Goal: Task Accomplishment & Management: Complete application form

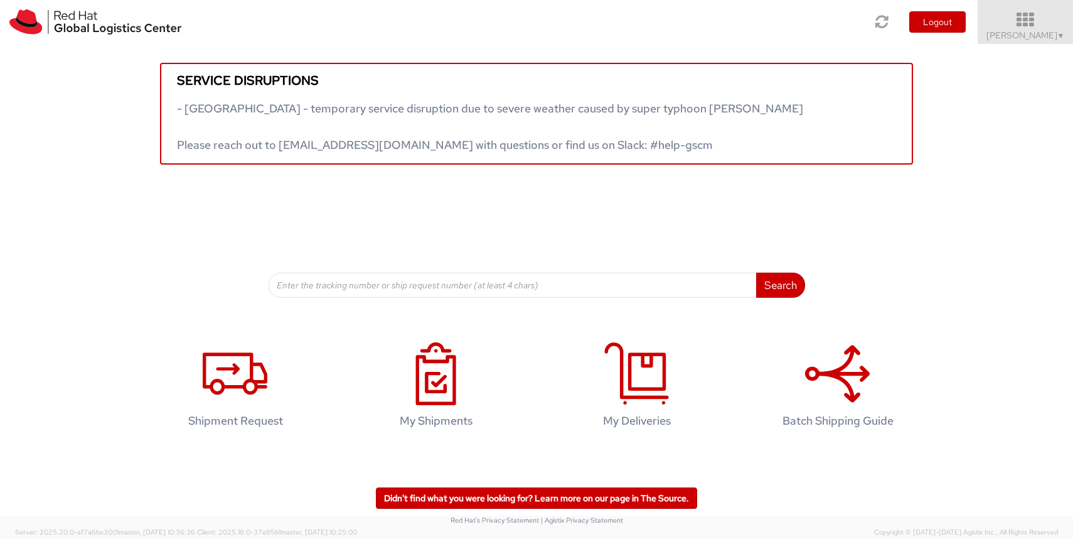
click at [1048, 23] on icon at bounding box center [1026, 20] width 110 height 18
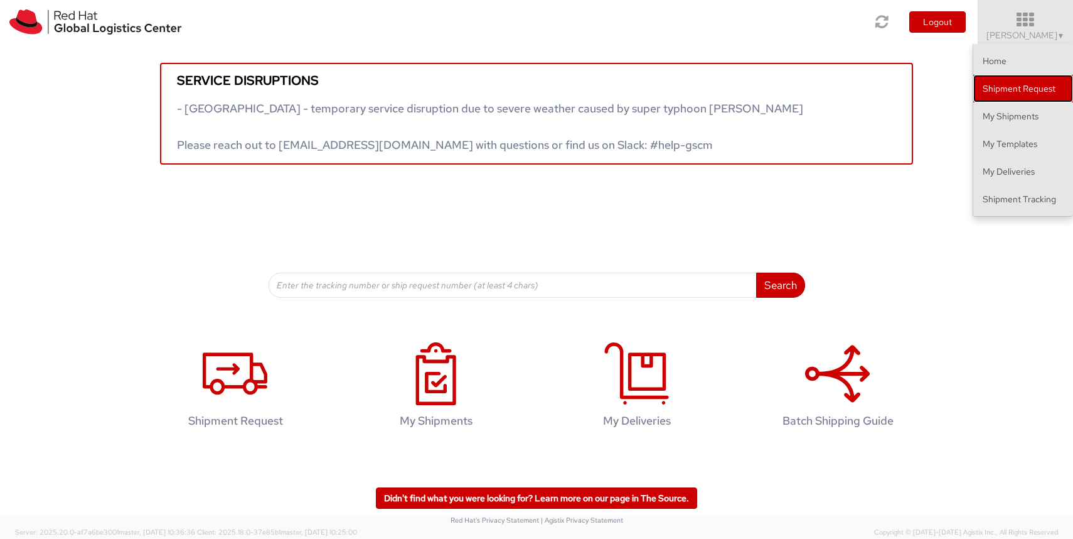
click at [1021, 92] on link "Shipment Request" at bounding box center [1024, 89] width 100 height 28
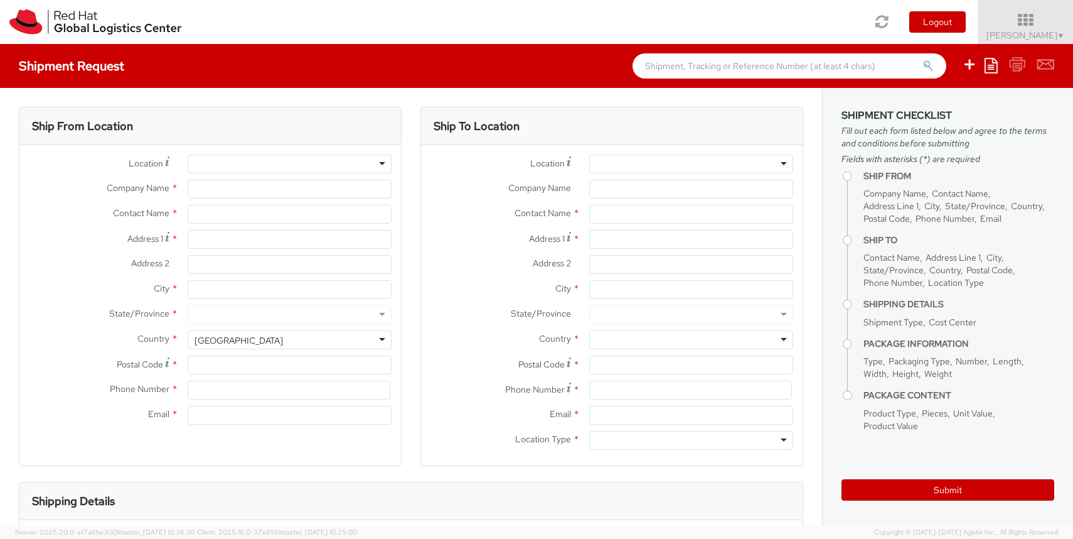
select select
select select "366"
type input "Red Hat Limited Taiwan Branch"
type input "[PERSON_NAME]"
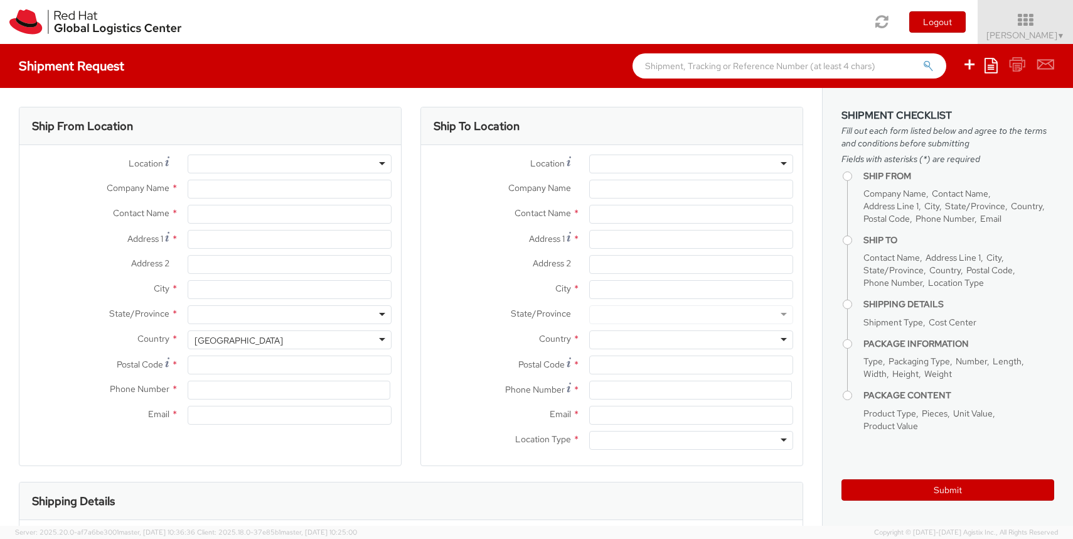
type input "[STREET_ADDRESS]"
type input "[GEOGRAPHIC_DATA]"
type input "110"
type input "886 2 7743 2972"
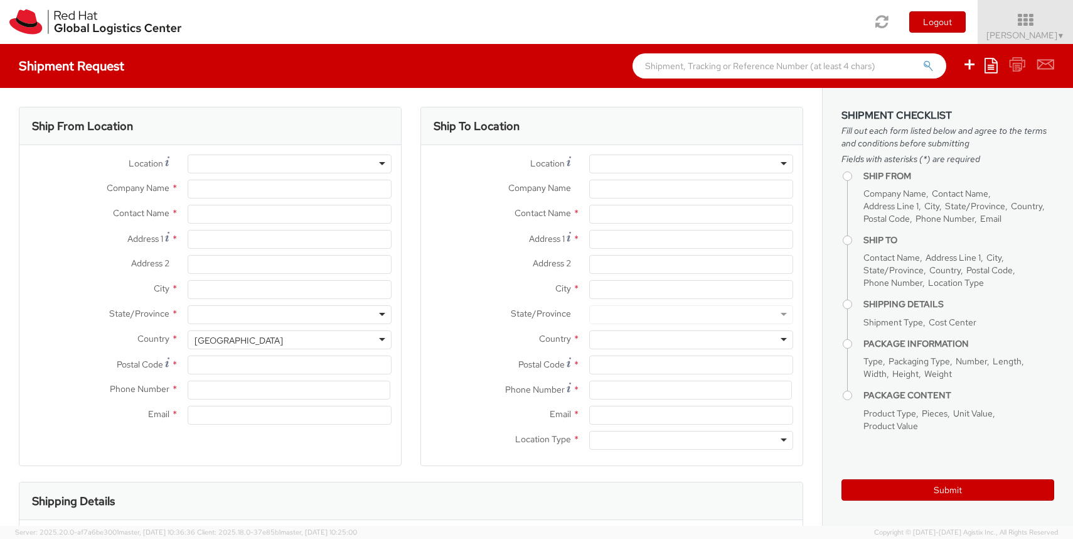
type input "[EMAIL_ADDRESS][DOMAIN_NAME]"
select select "CM"
select select "KGS"
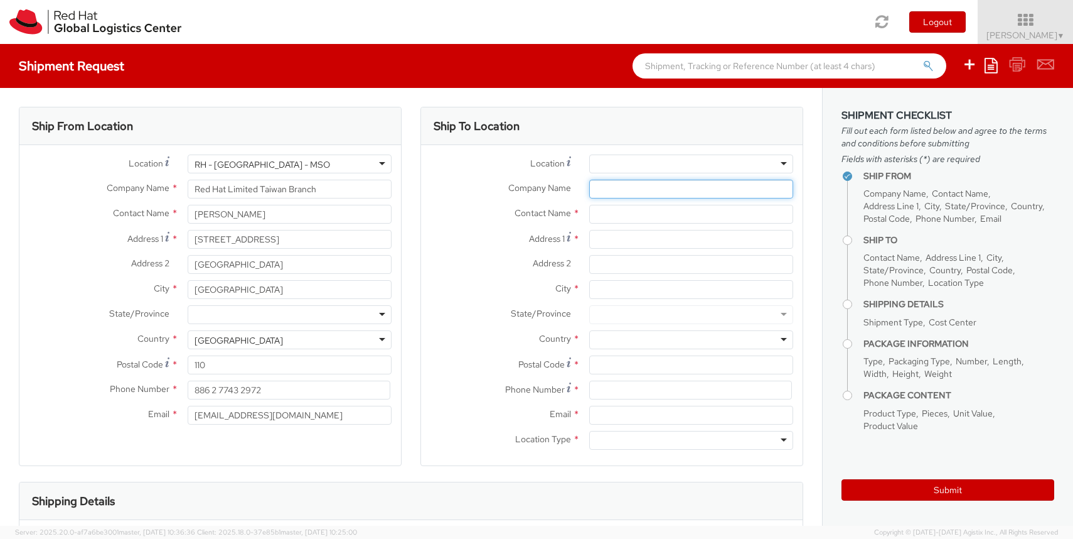
click at [613, 186] on input "Company Name *" at bounding box center [691, 189] width 204 height 19
paste input "GLK FINANCIAL CONSULTING LTD."
type input "GLK FINANCIAL CONSULTING LTD."
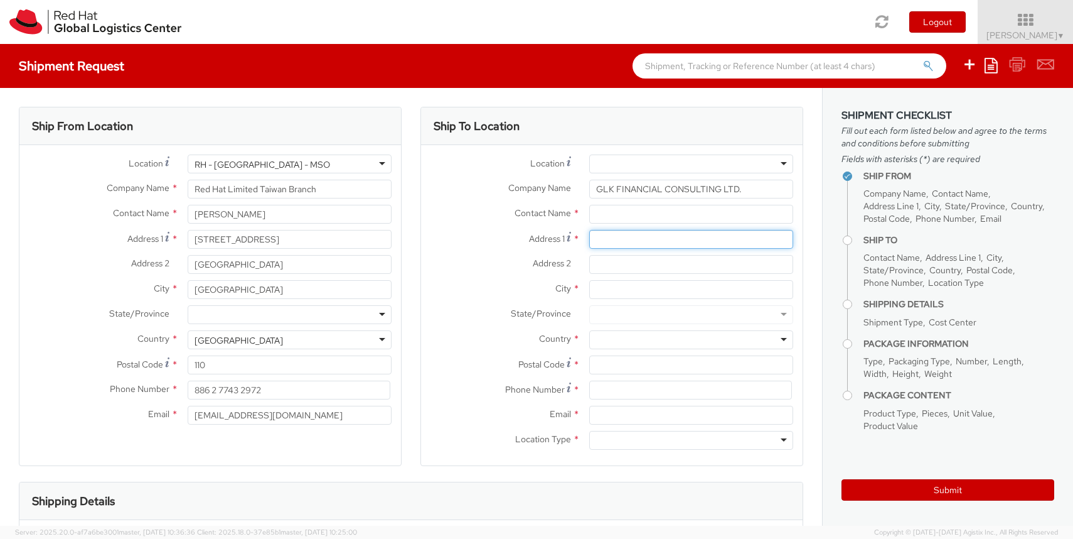
click at [609, 237] on input "Address 1 *" at bounding box center [691, 239] width 204 height 19
paste input "[STREET_ADDRESS]"
drag, startPoint x: 704, startPoint y: 239, endPoint x: 815, endPoint y: 238, distance: 111.1
type input "[STREET_ADDRESS]"
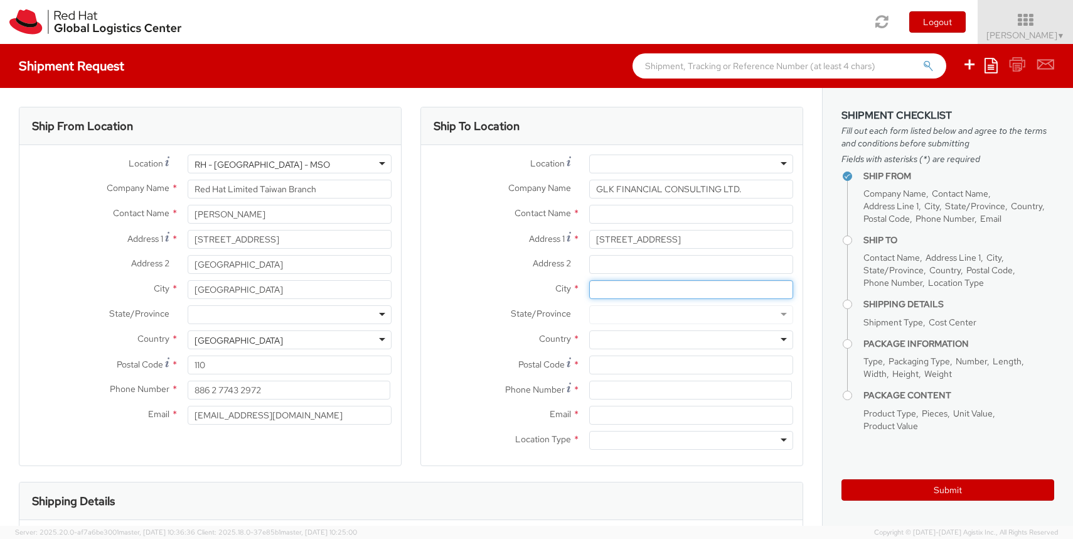
click at [639, 293] on input "City *" at bounding box center [691, 289] width 204 height 19
paste input "Taipei 10595, [GEOGRAPHIC_DATA]"
drag, startPoint x: 621, startPoint y: 287, endPoint x: 706, endPoint y: 287, distance: 85.4
click at [706, 287] on input "Taipei 10595, [GEOGRAPHIC_DATA]" at bounding box center [691, 289] width 204 height 19
type input "[GEOGRAPHIC_DATA]"
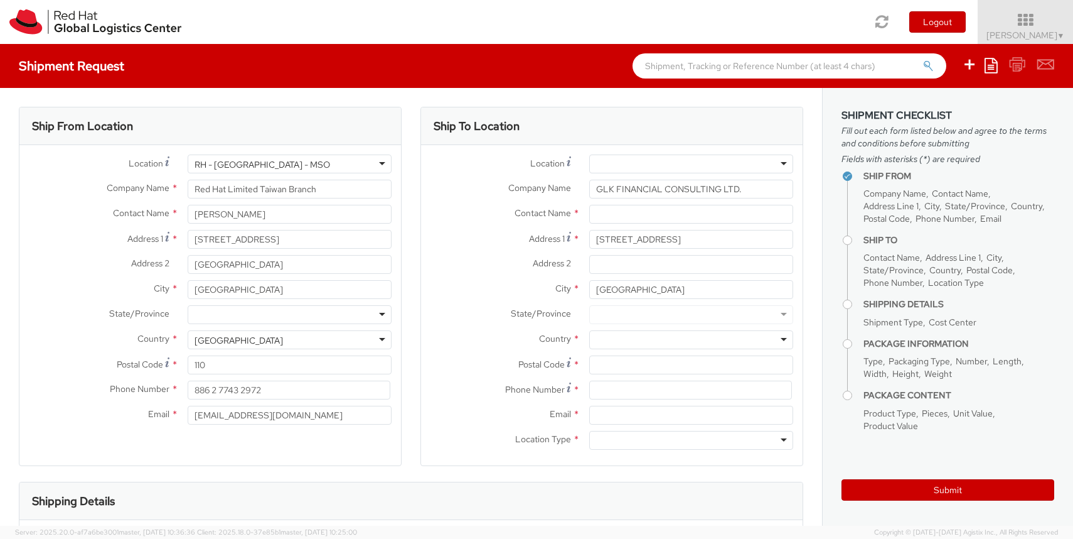
click at [608, 342] on div at bounding box center [691, 339] width 204 height 19
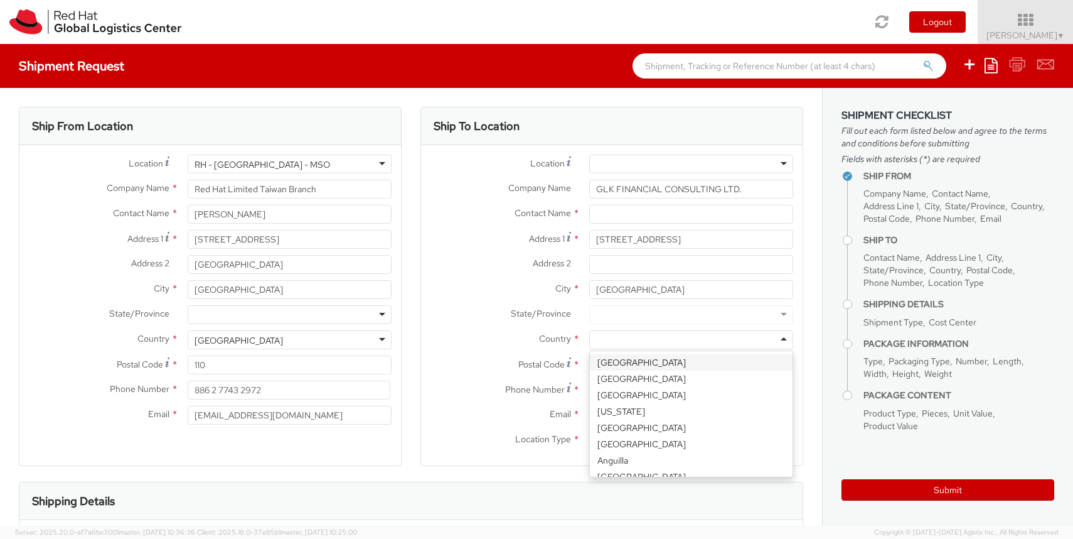
type input "ㄔ"
type input "tai"
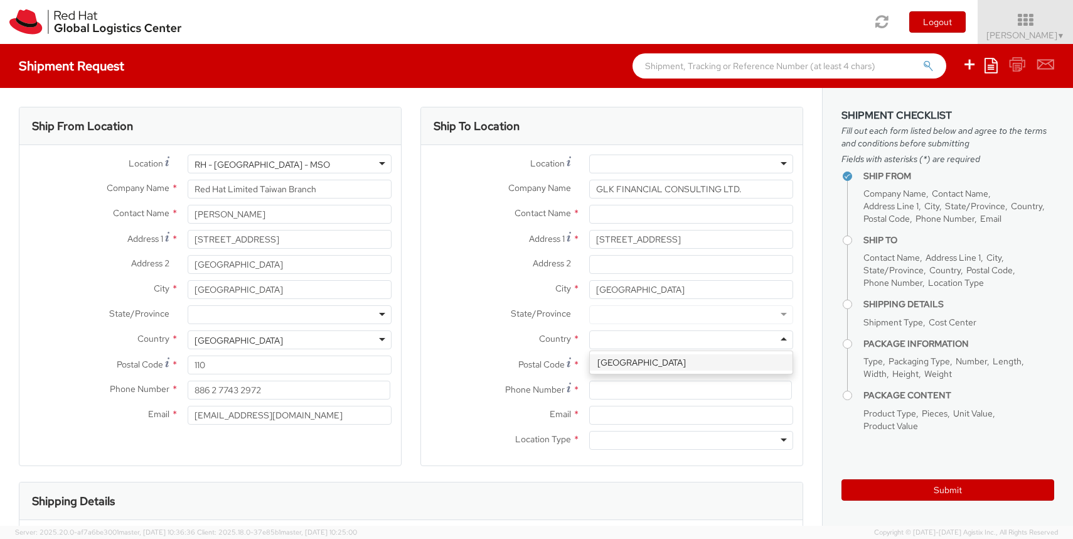
scroll to position [0, 0]
click at [616, 368] on input "Postal Code *" at bounding box center [691, 364] width 204 height 19
paste input "10595, [GEOGRAPHIC_DATA]"
drag, startPoint x: 623, startPoint y: 367, endPoint x: 675, endPoint y: 363, distance: 52.2
click at [675, 363] on input "10595, [GEOGRAPHIC_DATA]" at bounding box center [691, 364] width 204 height 19
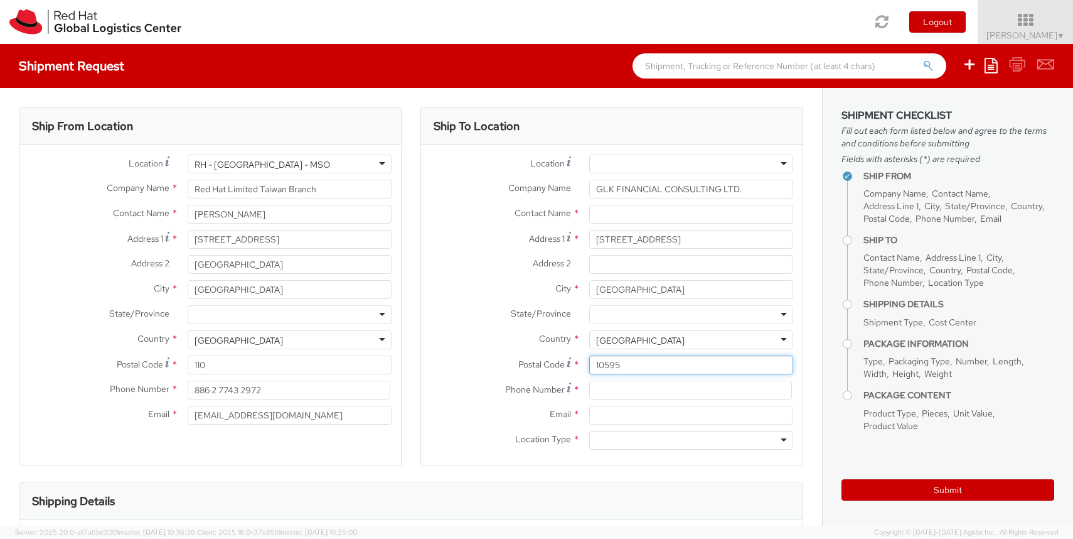
type input "10595"
click at [641, 211] on input "text" at bounding box center [691, 214] width 204 height 19
paste input "[PERSON_NAME]"
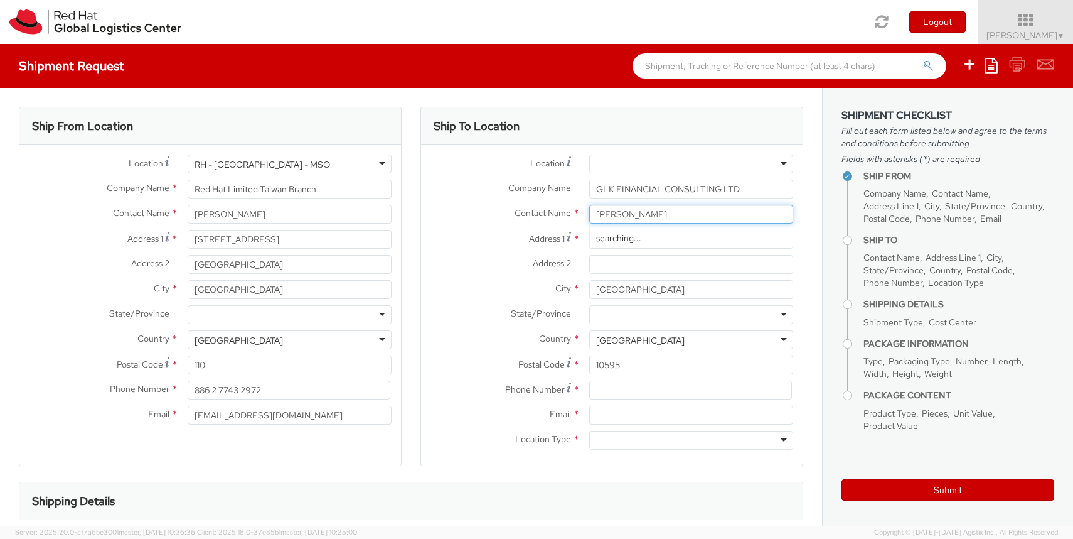
type input "[PERSON_NAME]"
click at [438, 276] on div "Address 2 *" at bounding box center [612, 267] width 382 height 25
click at [615, 389] on input at bounding box center [690, 389] width 203 height 19
paste input "886 2 7706 4836"
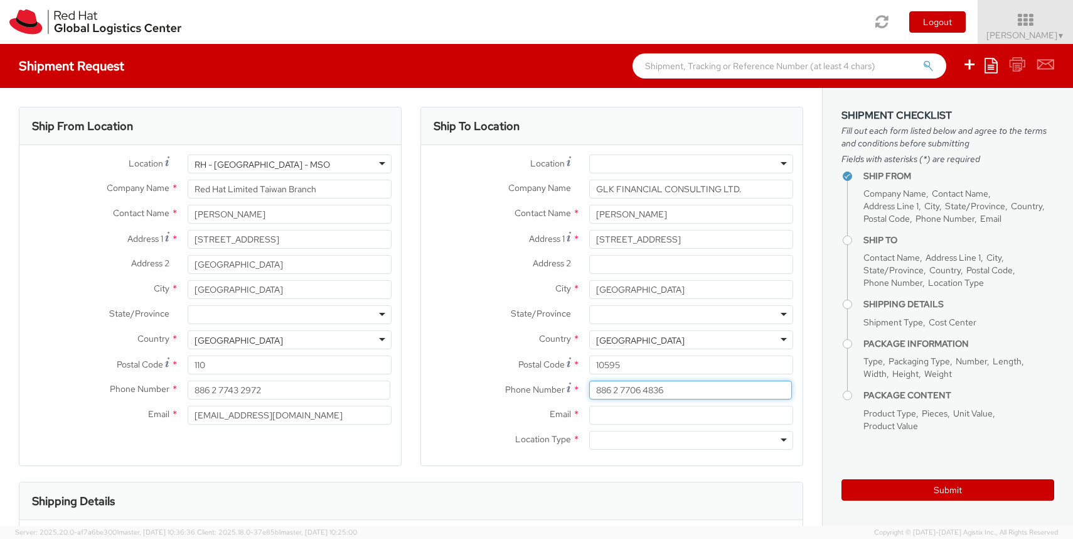
type input "886 2 7706 4836"
click at [616, 417] on input "Email *" at bounding box center [691, 414] width 204 height 19
paste input "[PERSON_NAME][EMAIL_ADDRESS][DOMAIN_NAME]"
type input "[PERSON_NAME][EMAIL_ADDRESS][DOMAIN_NAME]"
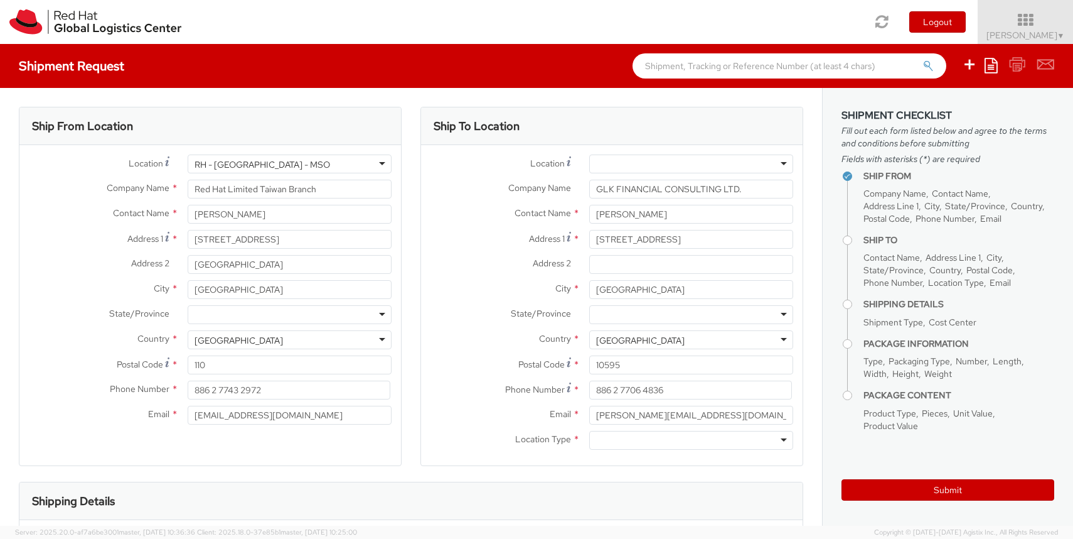
click at [644, 443] on div at bounding box center [691, 440] width 204 height 19
click at [467, 433] on label "Location Type *" at bounding box center [500, 439] width 159 height 16
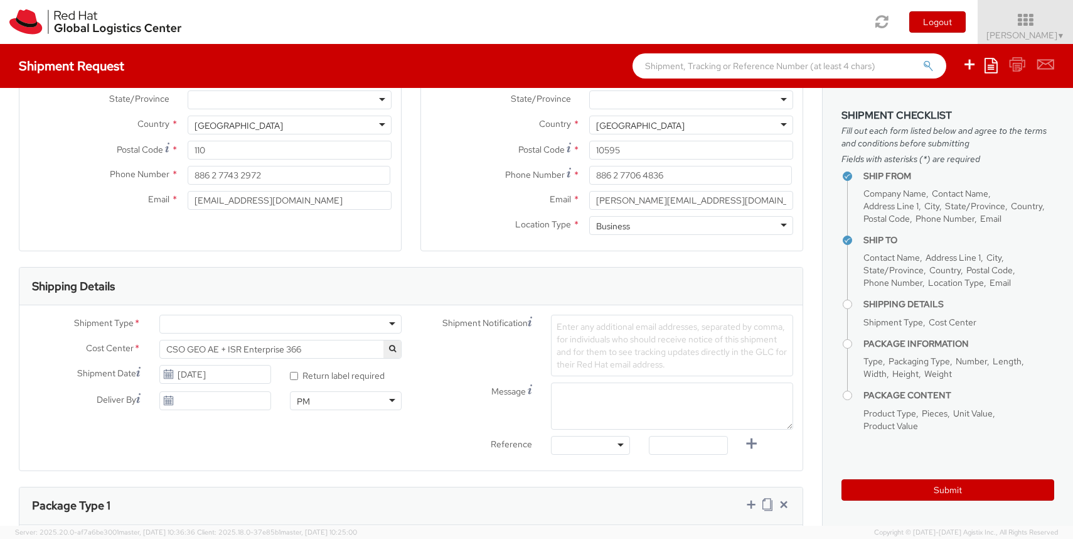
scroll to position [231, 0]
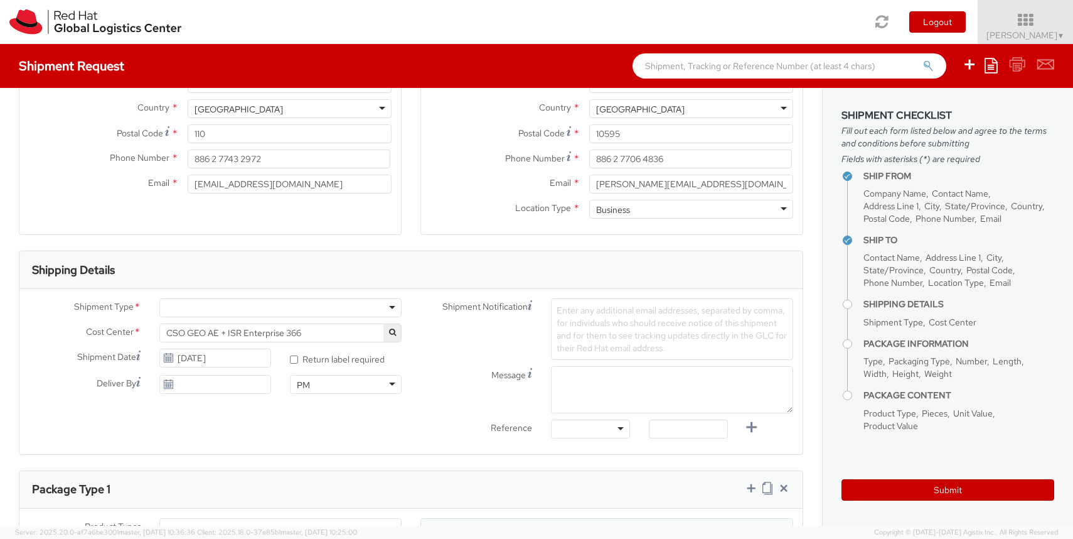
click at [336, 302] on div at bounding box center [280, 307] width 242 height 19
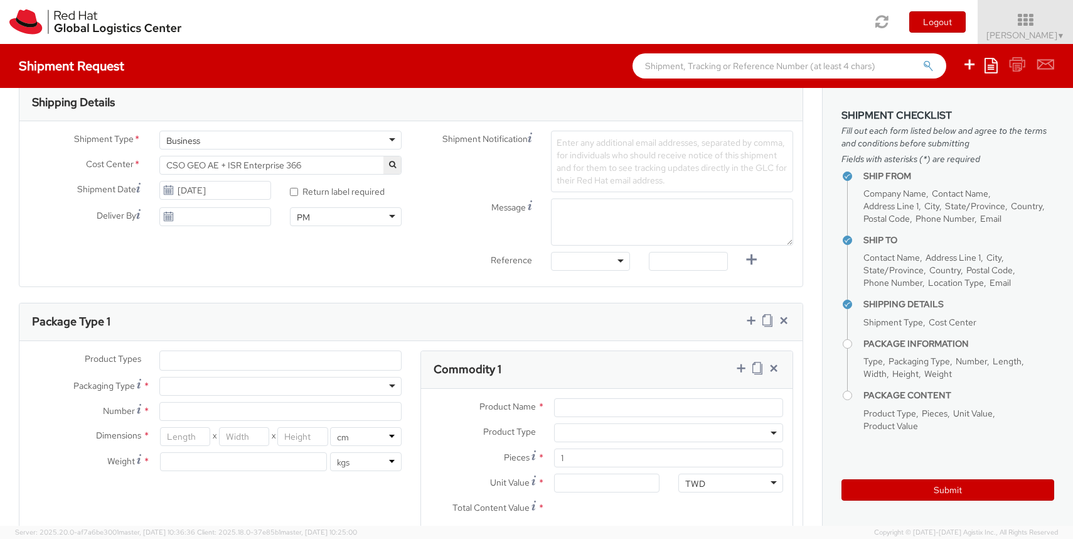
scroll to position [402, 0]
click at [264, 355] on ul at bounding box center [280, 356] width 241 height 19
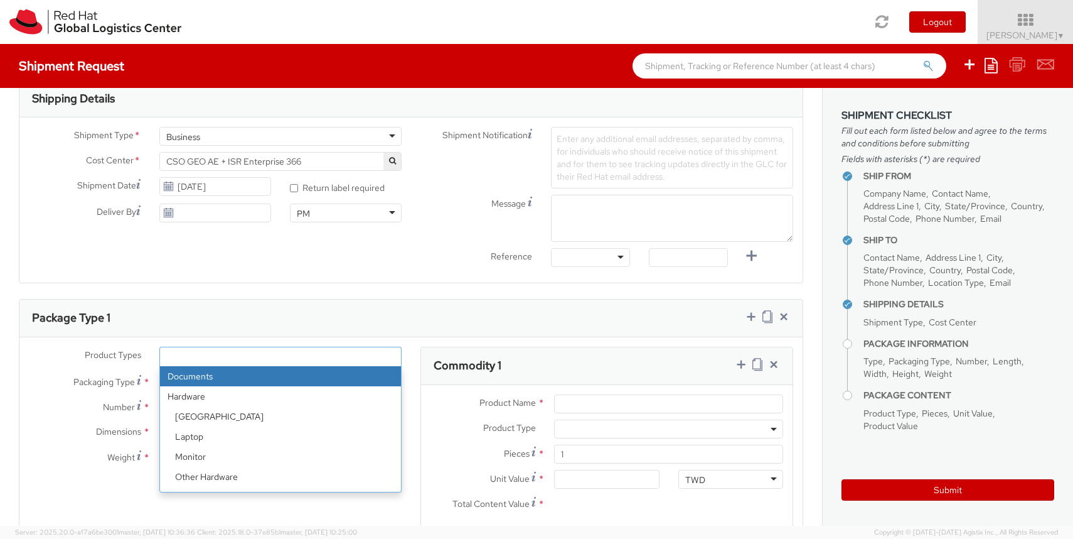
select select "DOCUMENT"
type input "Documents"
select select "DOCUMENT"
type input "1.00"
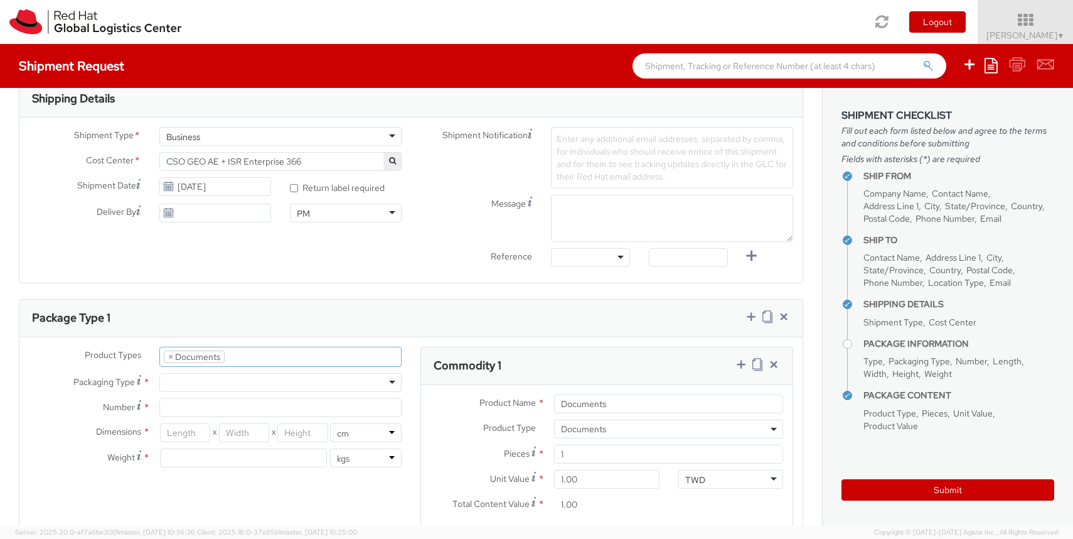
click at [259, 378] on div at bounding box center [280, 382] width 242 height 19
type input "1"
type input "24.13"
type input "31.75"
type input "0.64"
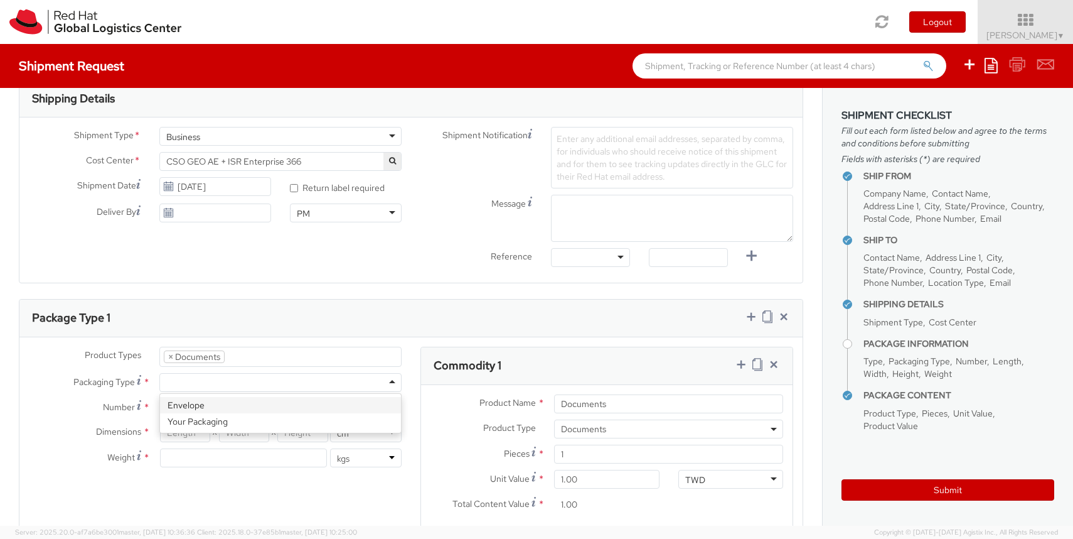
type input "0.5"
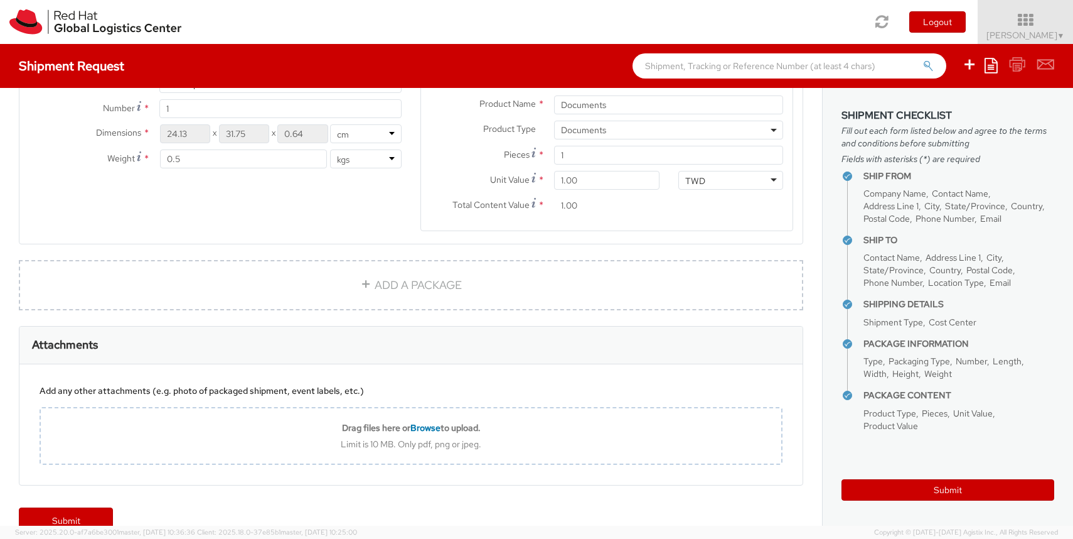
scroll to position [727, 0]
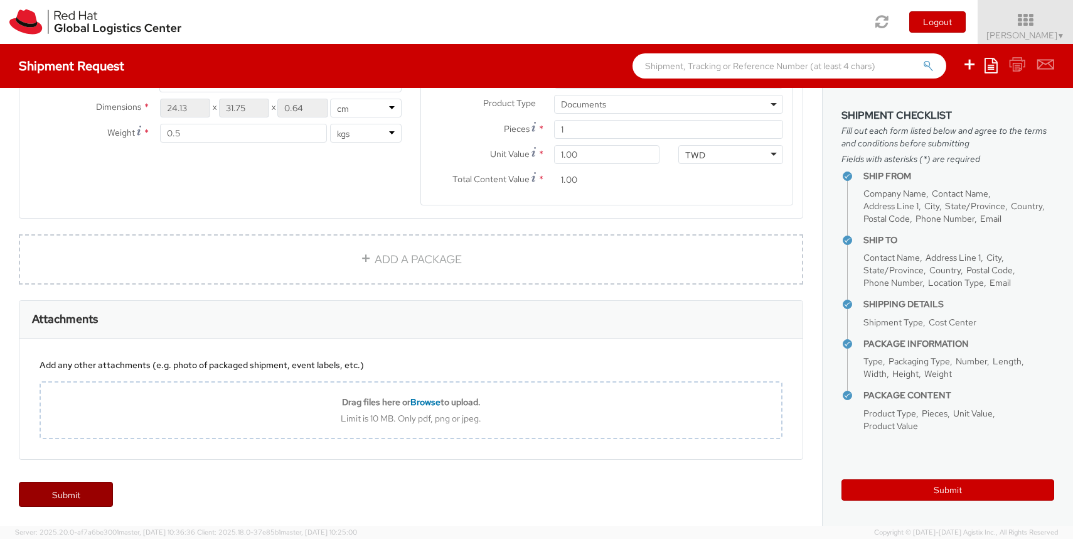
click at [95, 495] on link "Submit" at bounding box center [66, 493] width 94 height 25
